Goal: Information Seeking & Learning: Learn about a topic

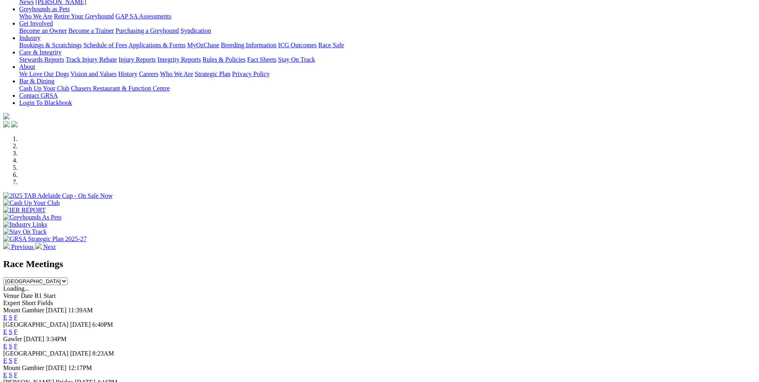
scroll to position [200, 0]
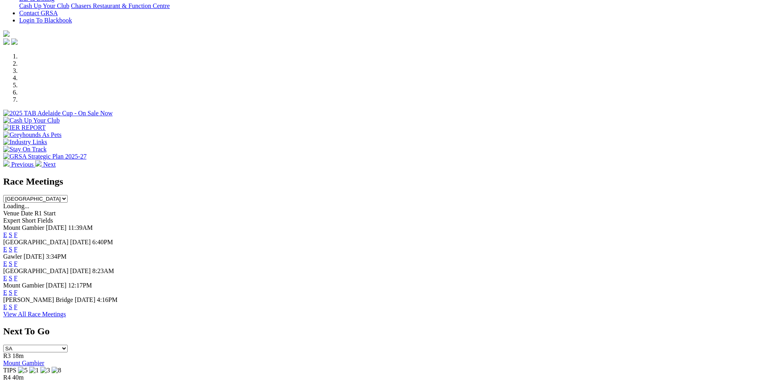
click at [66, 317] on link "View All Race Meetings" at bounding box center [34, 314] width 63 height 7
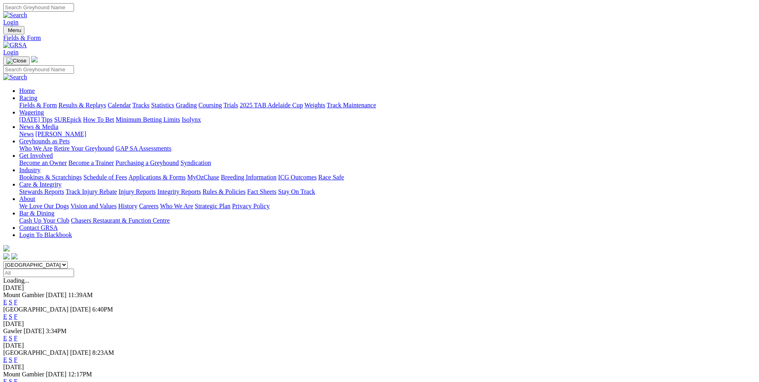
click at [74, 269] on input "Select date" at bounding box center [38, 273] width 71 height 8
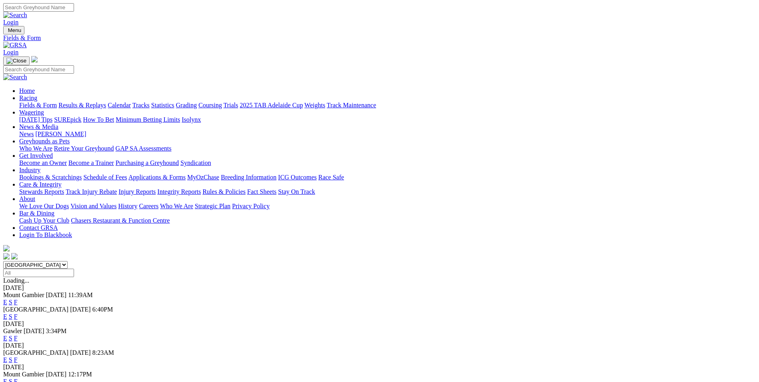
type input "Tuesday, 14 Jan 2025"
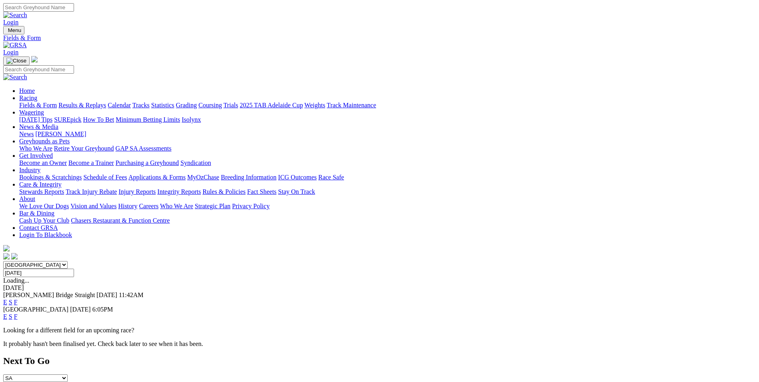
click at [475, 299] on div "E S F" at bounding box center [379, 302] width 753 height 7
click at [18, 299] on link "F" at bounding box center [16, 302] width 4 height 7
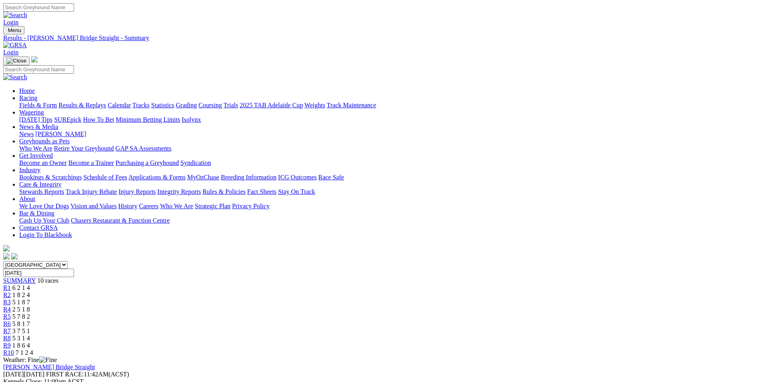
click at [46, 381] on link "Stewards Report" at bounding box center [24, 388] width 42 height 7
click at [57, 102] on link "Fields & Form" at bounding box center [38, 105] width 38 height 7
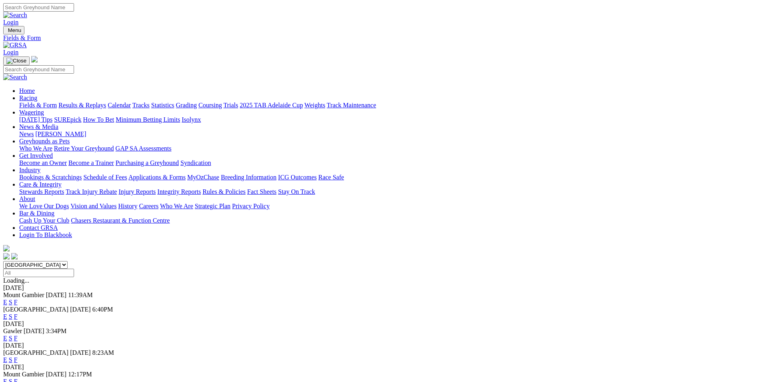
click at [74, 269] on input "Select date" at bounding box center [38, 273] width 71 height 8
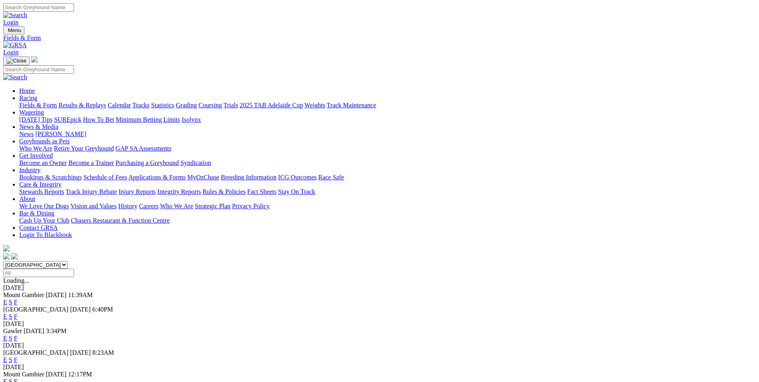
type input "[DATE]"
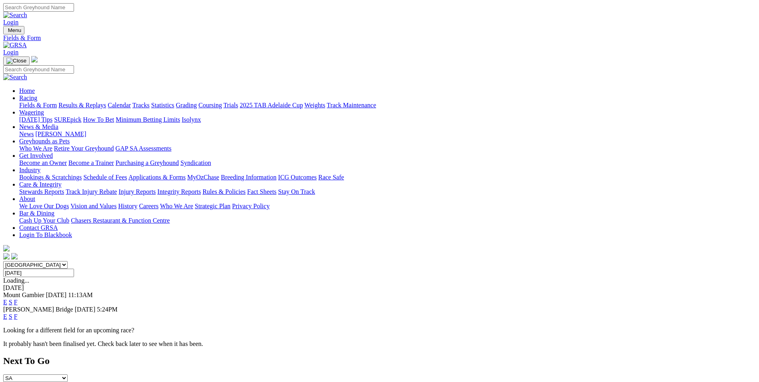
click at [18, 313] on link "F" at bounding box center [16, 316] width 4 height 7
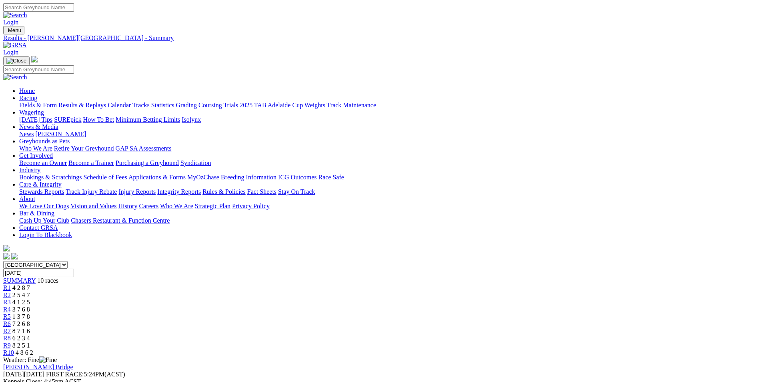
click at [606, 363] on div "[PERSON_NAME] Bridge [DATE] FIRST RACE: 5:24PM(ACST) Kennels Close: 4:45pm ACST…" at bounding box center [379, 377] width 753 height 29
click at [46, 381] on link "Stewards Report" at bounding box center [24, 388] width 42 height 7
